Goal: Navigation & Orientation: Find specific page/section

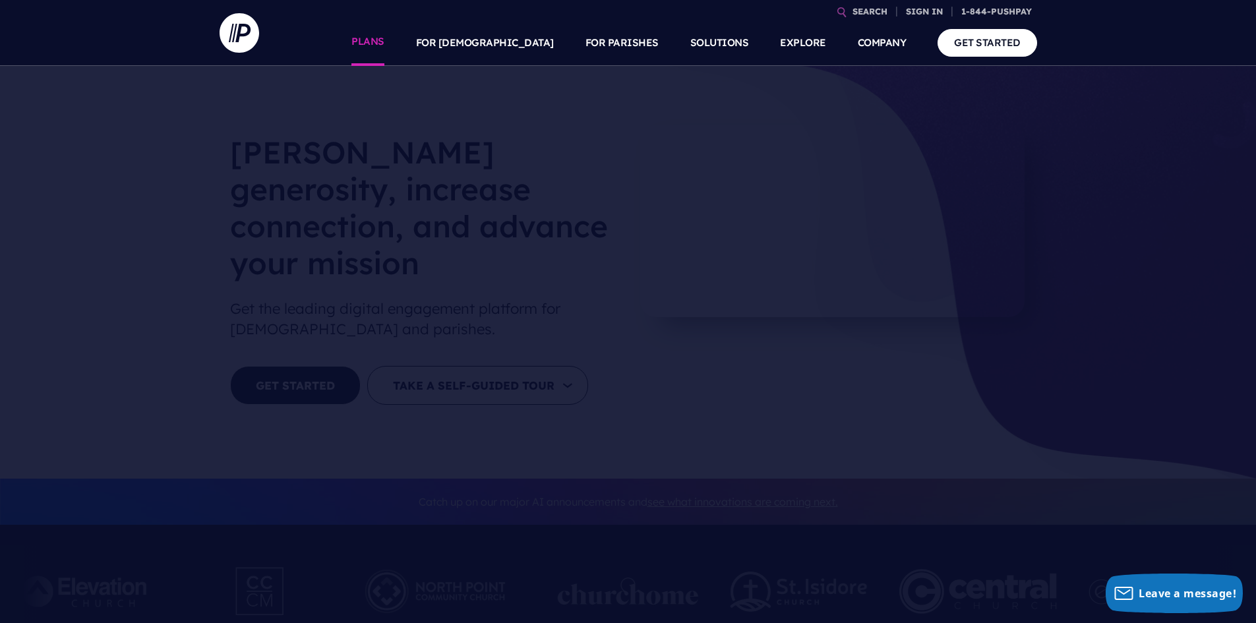
click at [384, 42] on link "PLANS" at bounding box center [368, 43] width 33 height 46
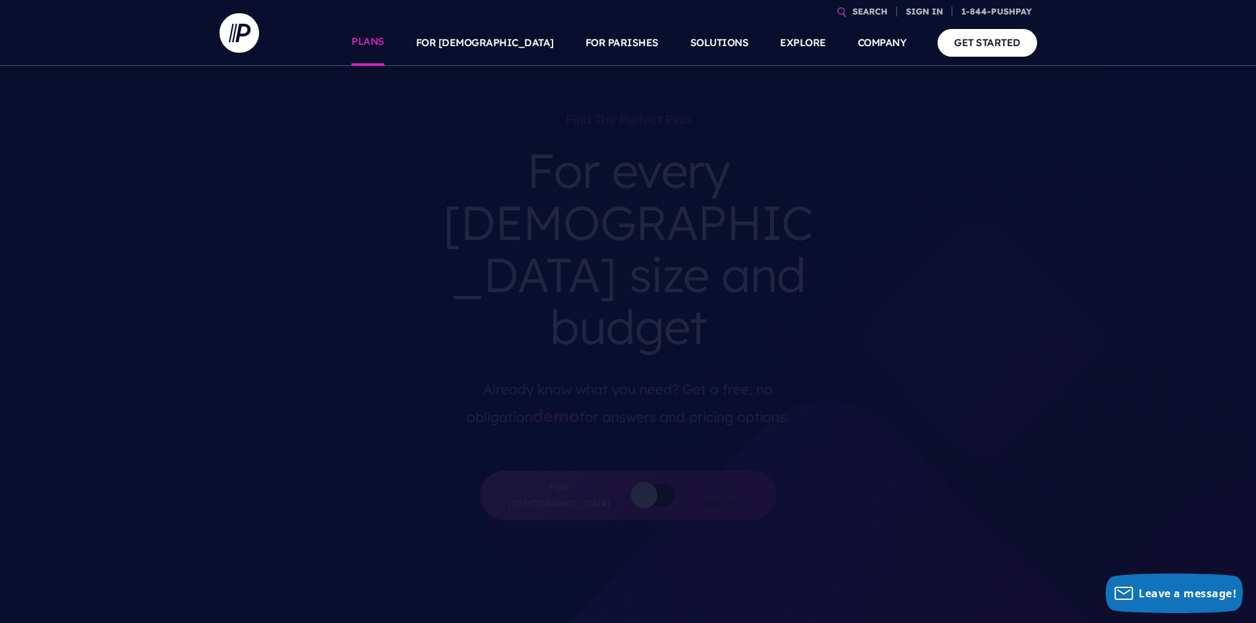
click at [384, 47] on link "PLANS" at bounding box center [368, 43] width 33 height 46
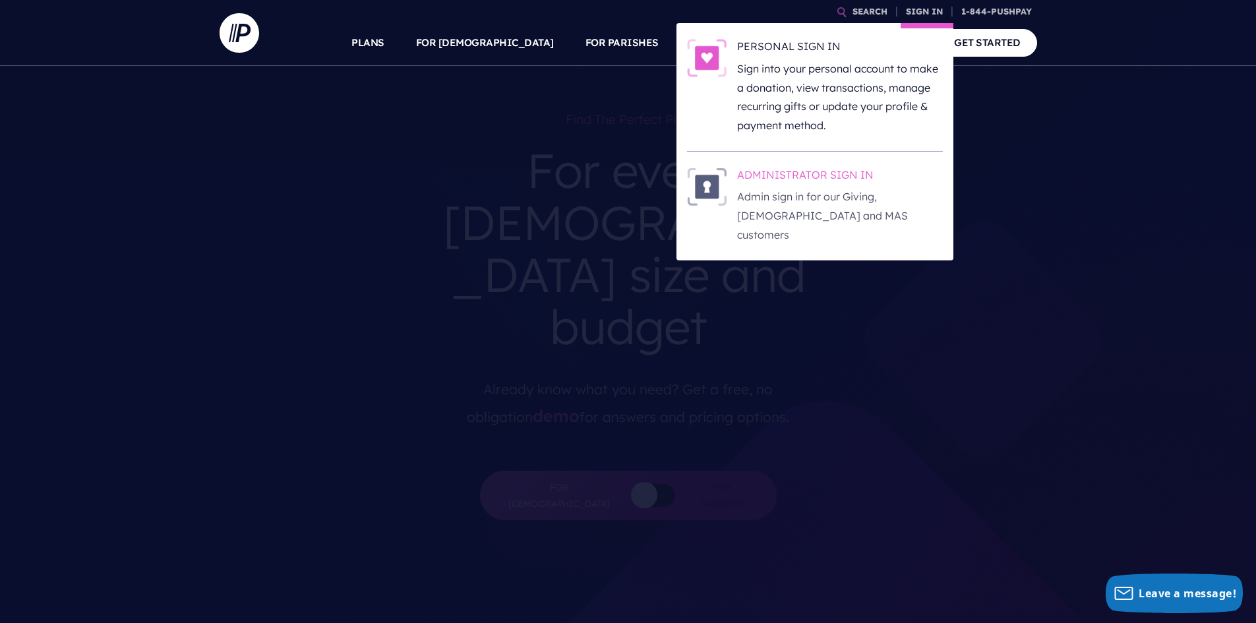
click at [815, 175] on h6 "ADMINISTRATOR SIGN IN" at bounding box center [840, 178] width 206 height 20
